Goal: Task Accomplishment & Management: Use online tool/utility

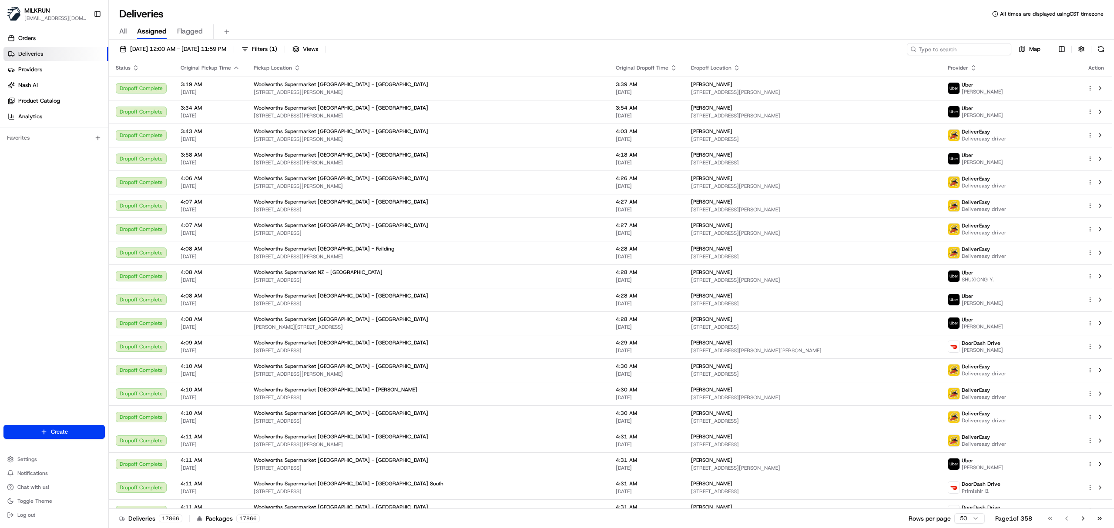
click at [965, 51] on input at bounding box center [959, 49] width 104 height 12
paste input "3f3ffc7d-cc9d-4e5a-a827-0cb25eb18b9e"
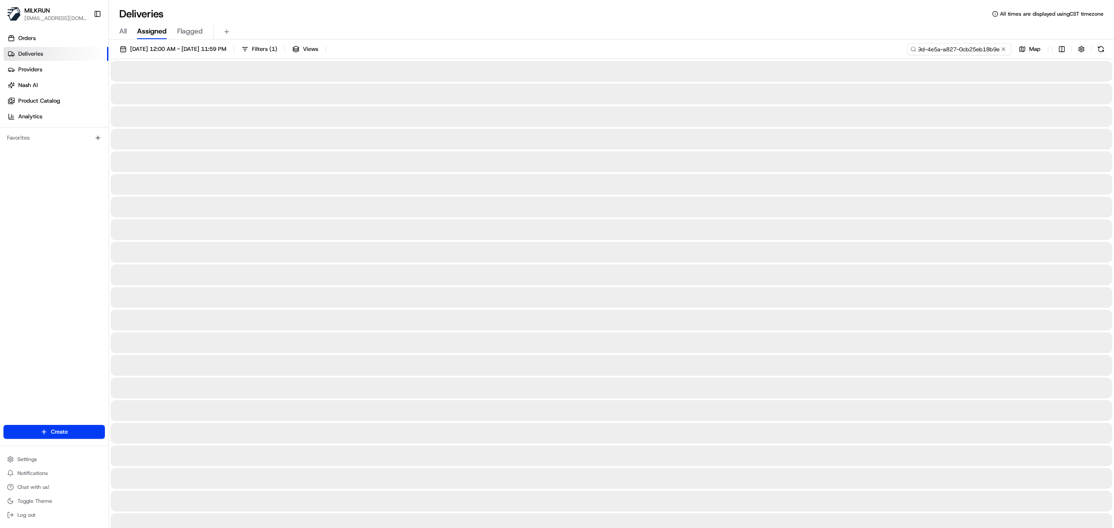
type input "3f3ffc7d-cc9d-4e5a-a827-0cb25eb18b9e"
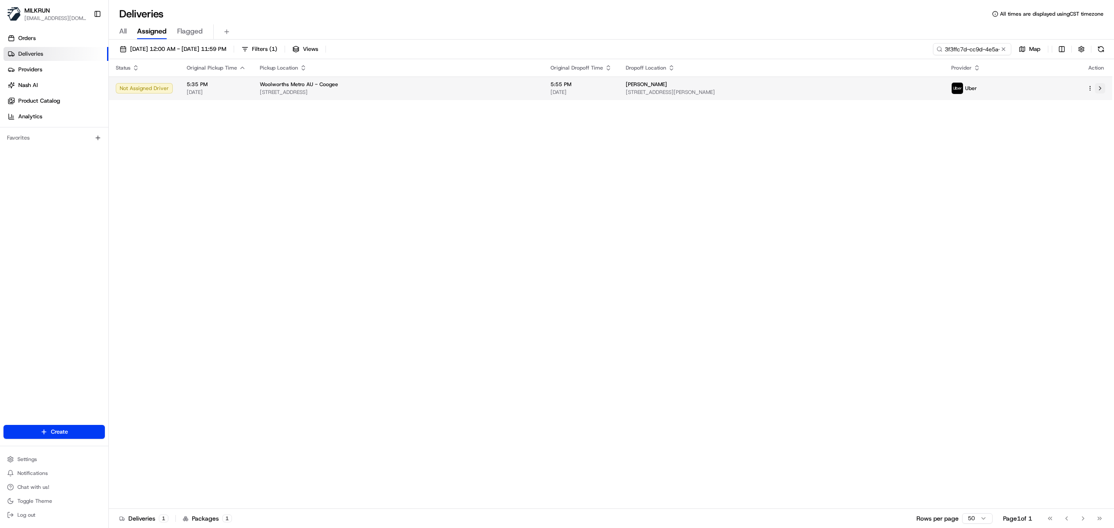
click at [1104, 88] on button at bounding box center [1100, 88] width 10 height 10
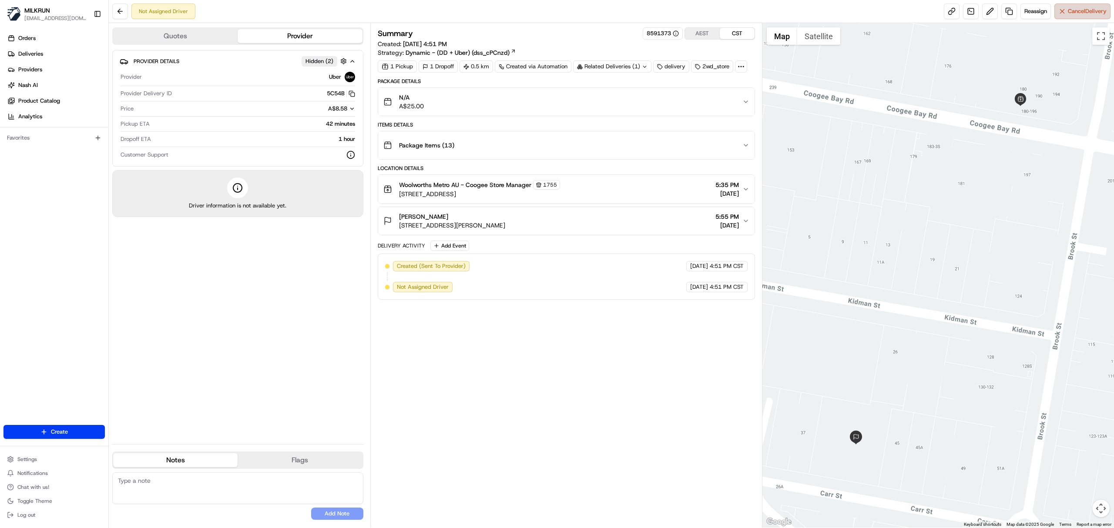
click at [1068, 17] on button "Cancel Delivery" at bounding box center [1082, 11] width 56 height 16
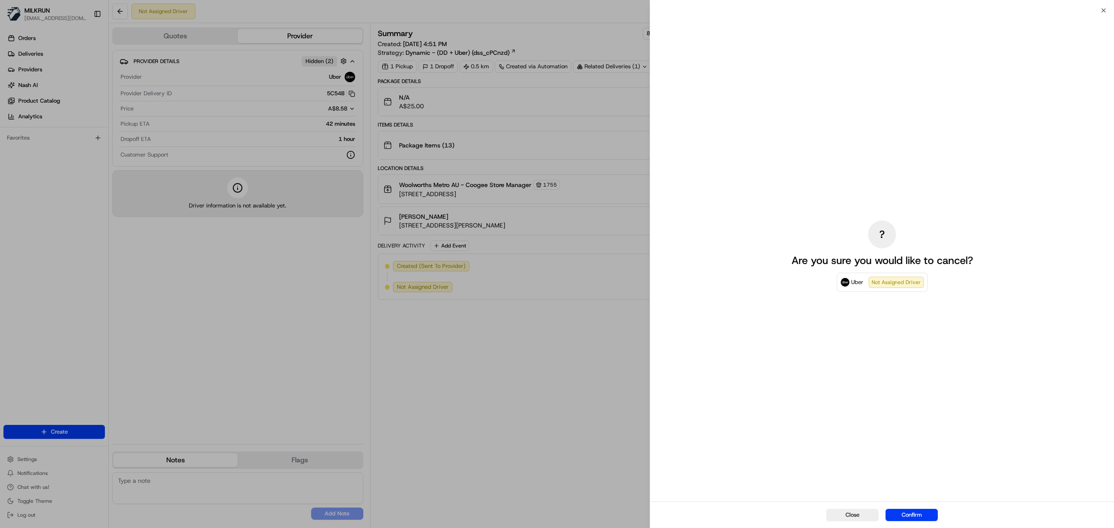
click at [914, 520] on button "Confirm" at bounding box center [911, 515] width 52 height 12
